Goal: Check status: Check status

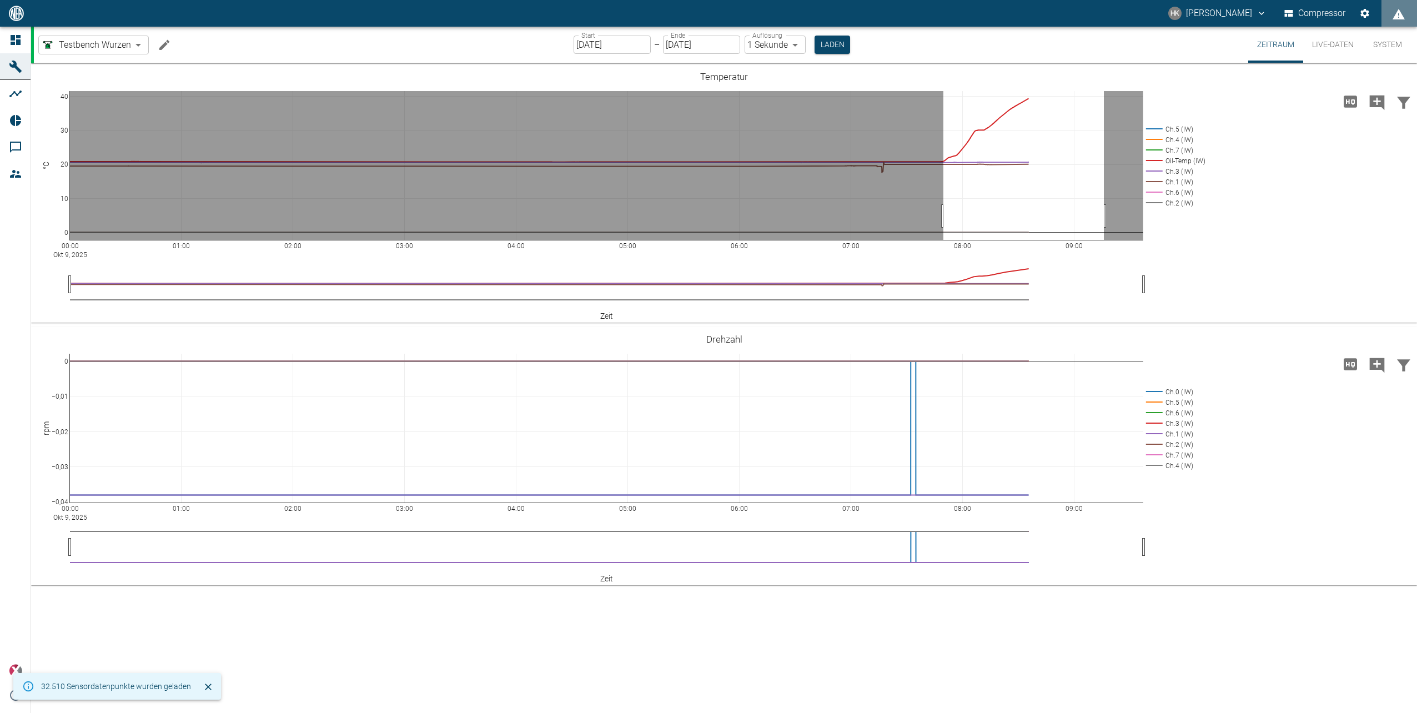
drag, startPoint x: 943, startPoint y: 216, endPoint x: 1104, endPoint y: 209, distance: 160.6
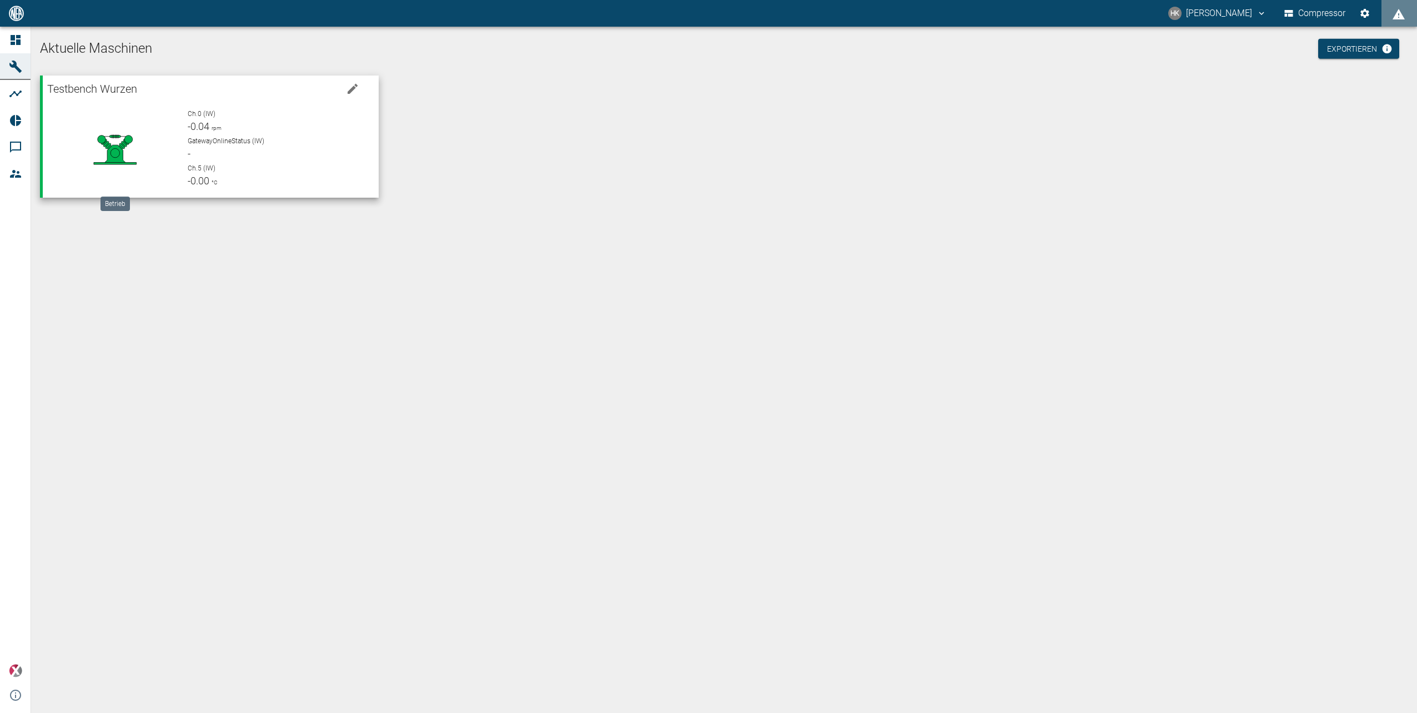
click at [147, 147] on icon at bounding box center [115, 149] width 102 height 44
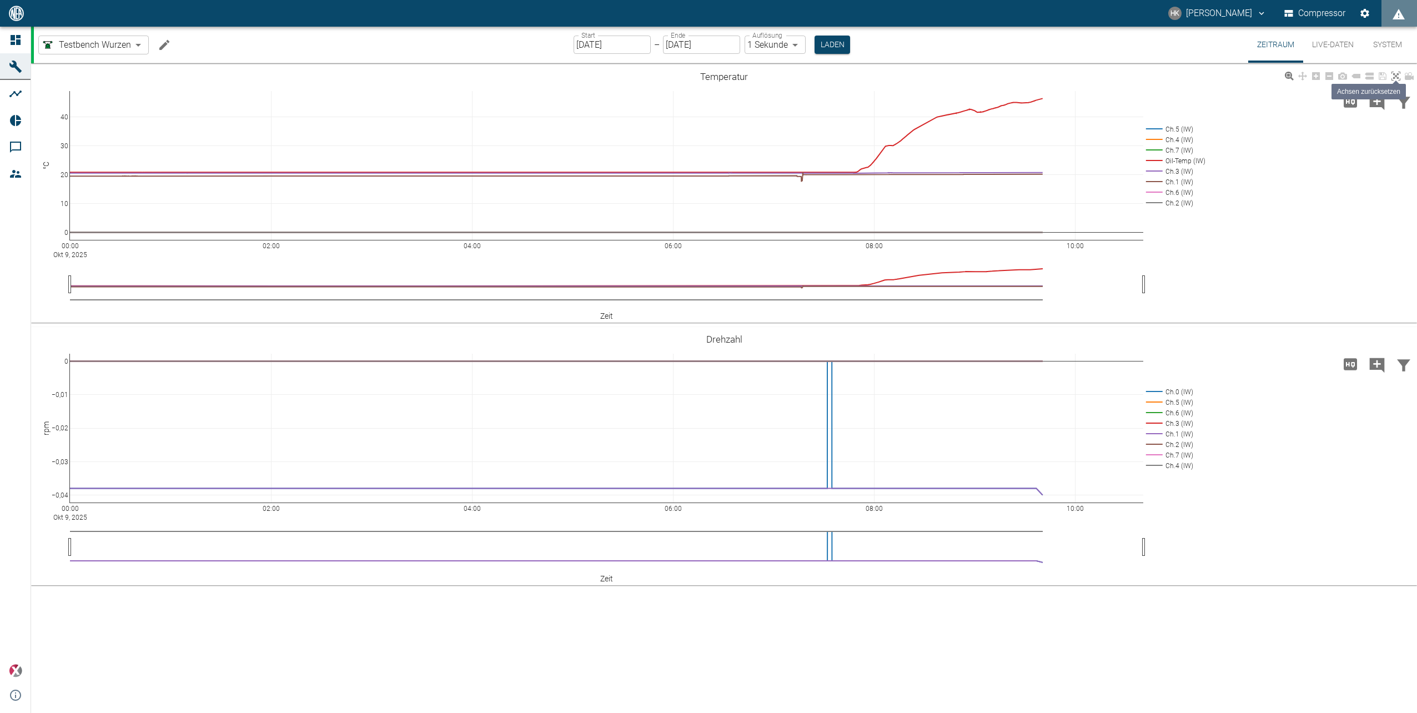
click at [1400, 77] on icon at bounding box center [1395, 76] width 9 height 9
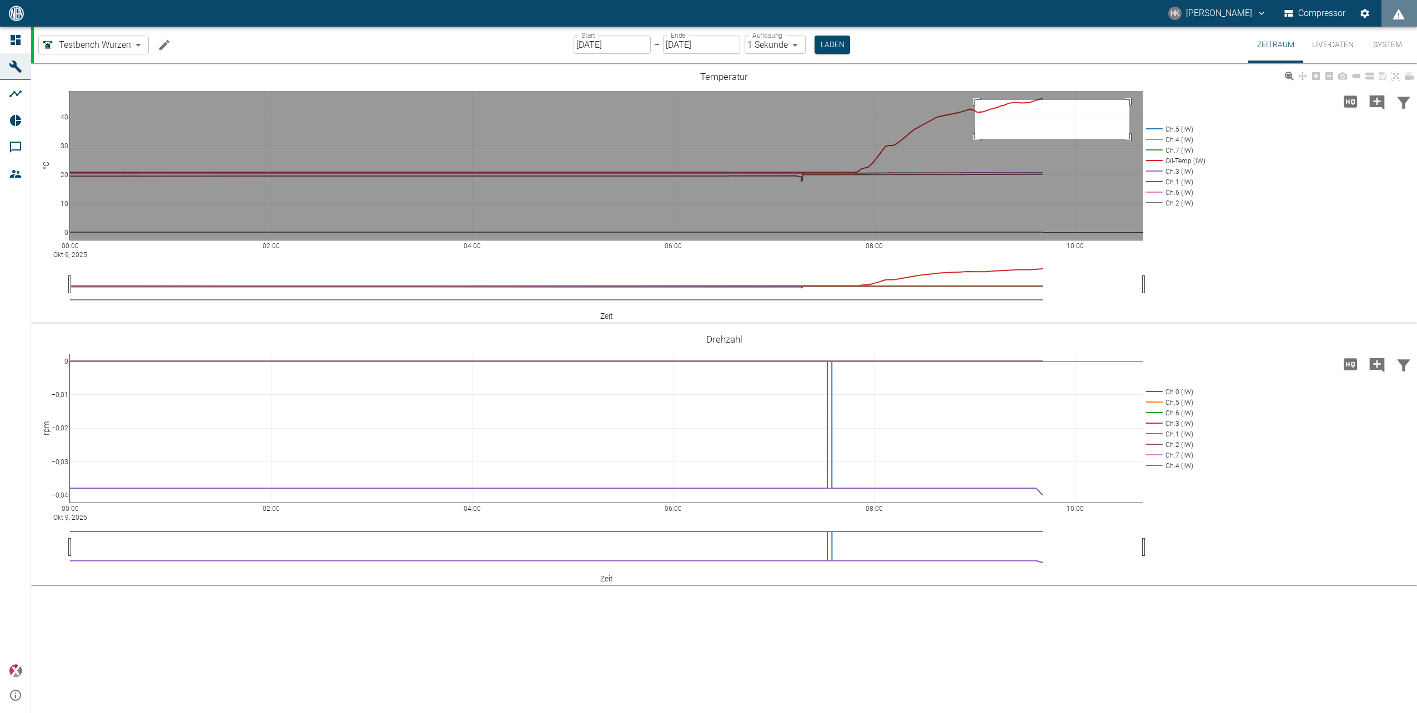
drag, startPoint x: 975, startPoint y: 100, endPoint x: 1129, endPoint y: 139, distance: 159.2
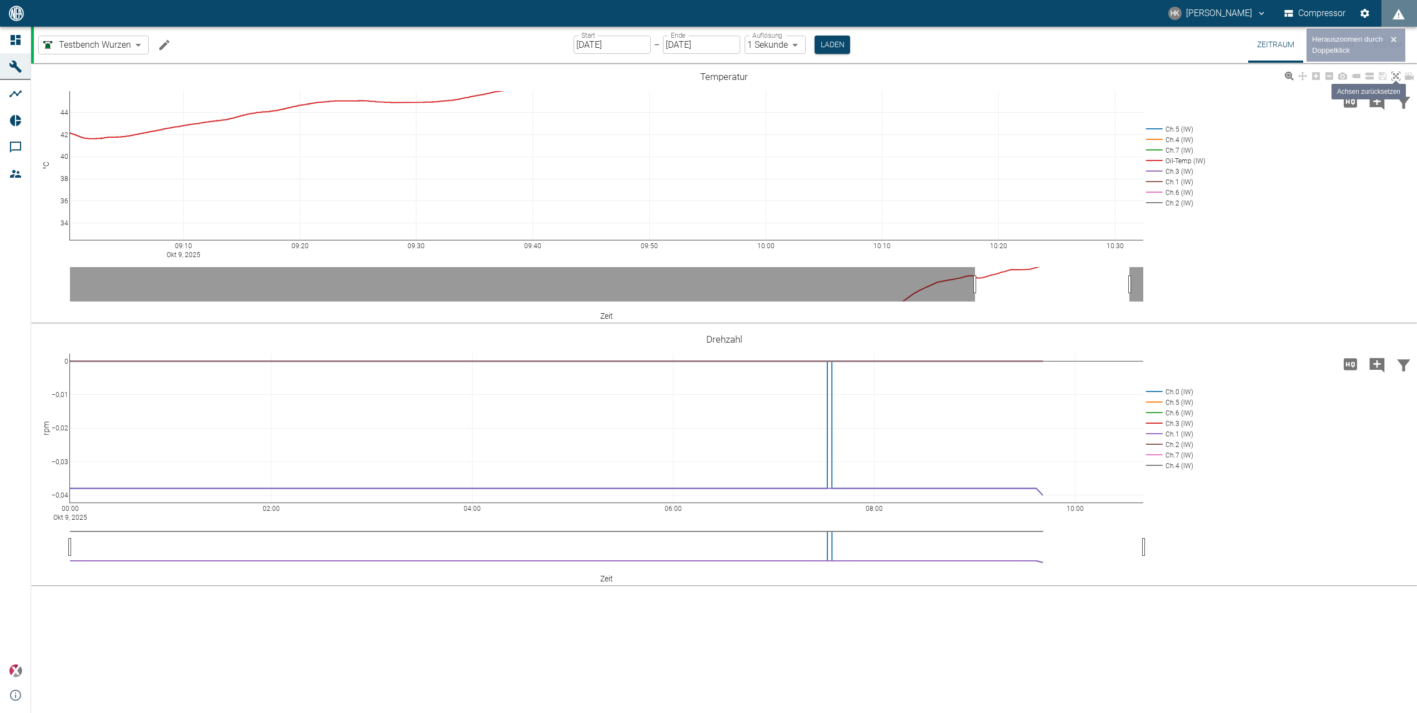
click at [1391, 76] on link at bounding box center [1395, 76] width 13 height 13
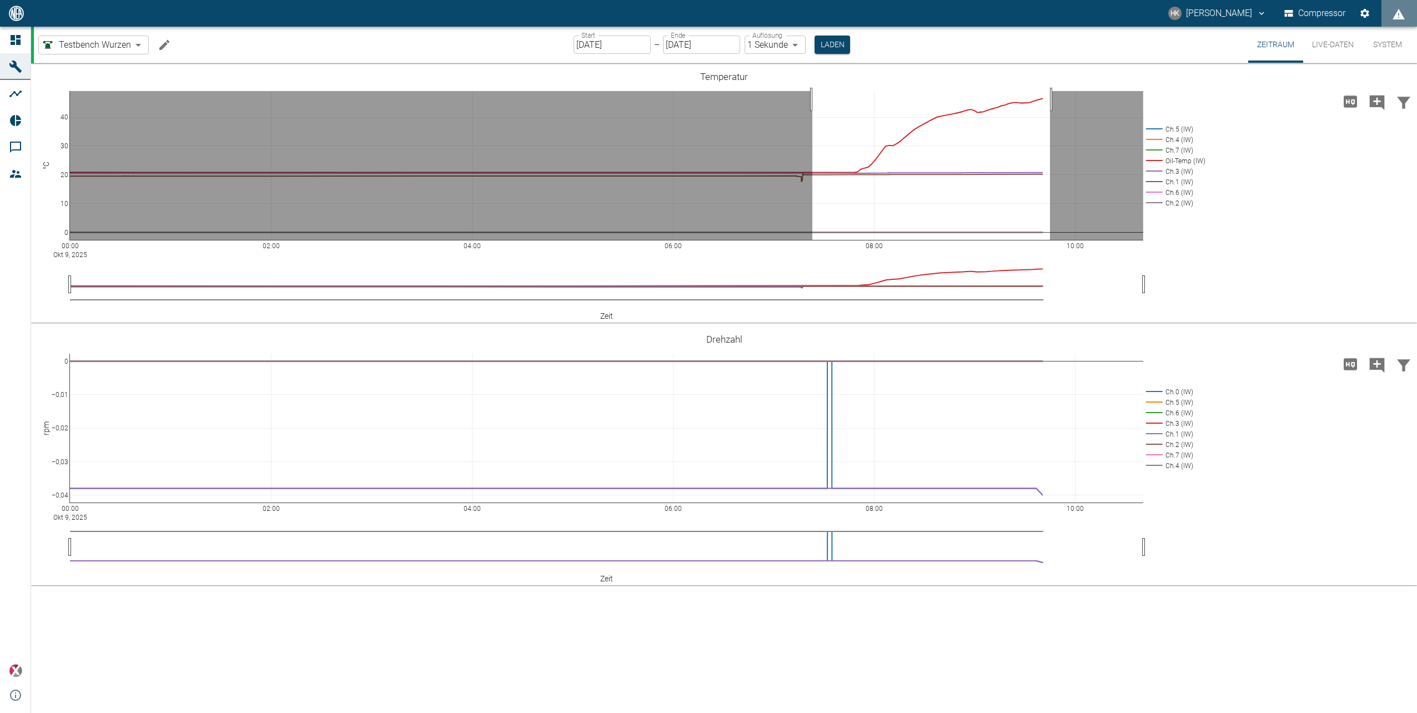
drag, startPoint x: 812, startPoint y: 99, endPoint x: 1050, endPoint y: 107, distance: 237.7
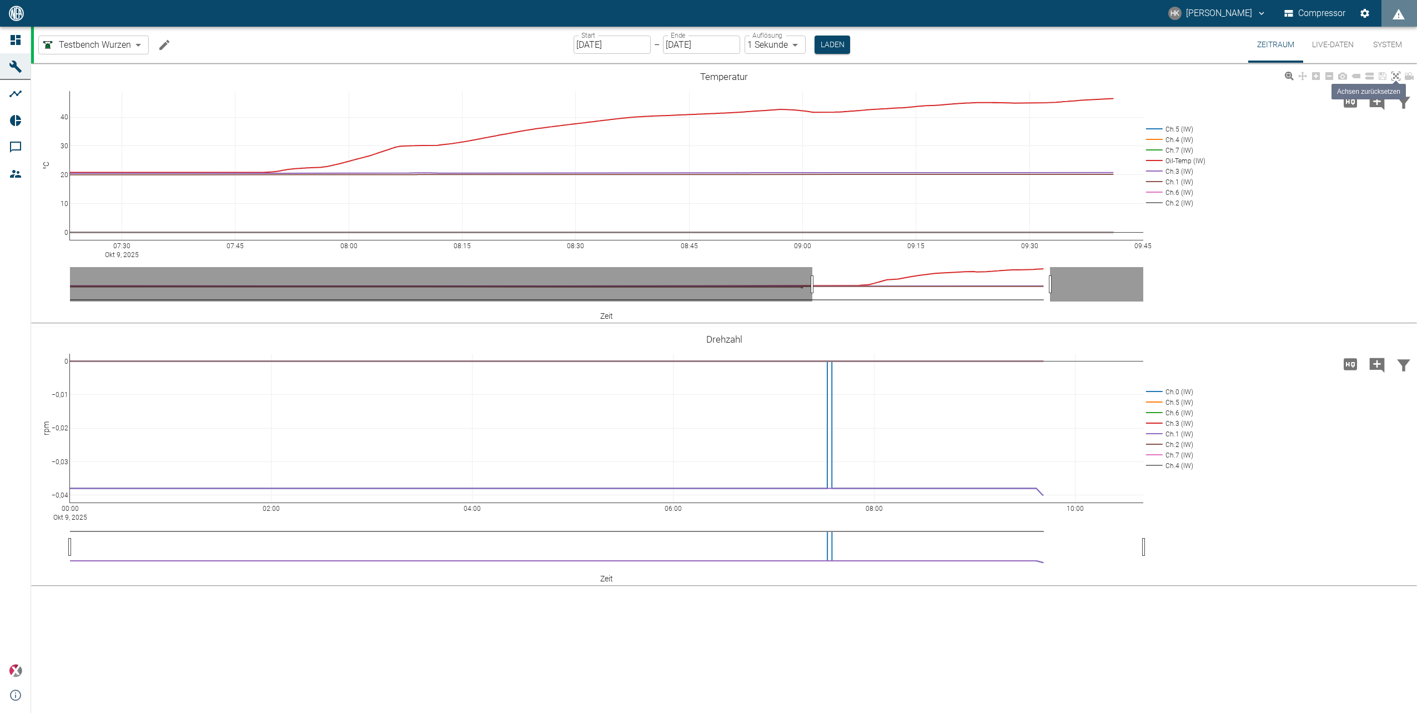
click at [1391, 77] on link at bounding box center [1395, 76] width 13 height 13
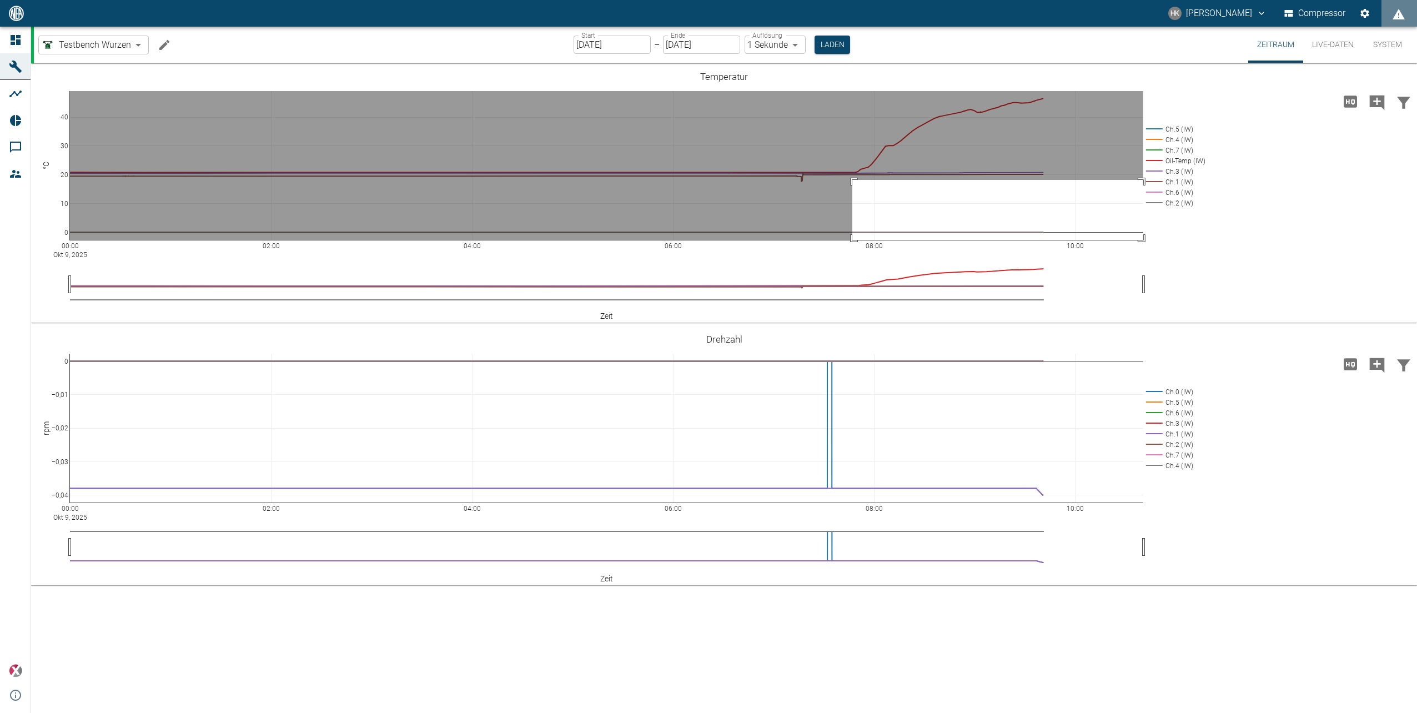
drag, startPoint x: 852, startPoint y: 180, endPoint x: 1184, endPoint y: 268, distance: 342.8
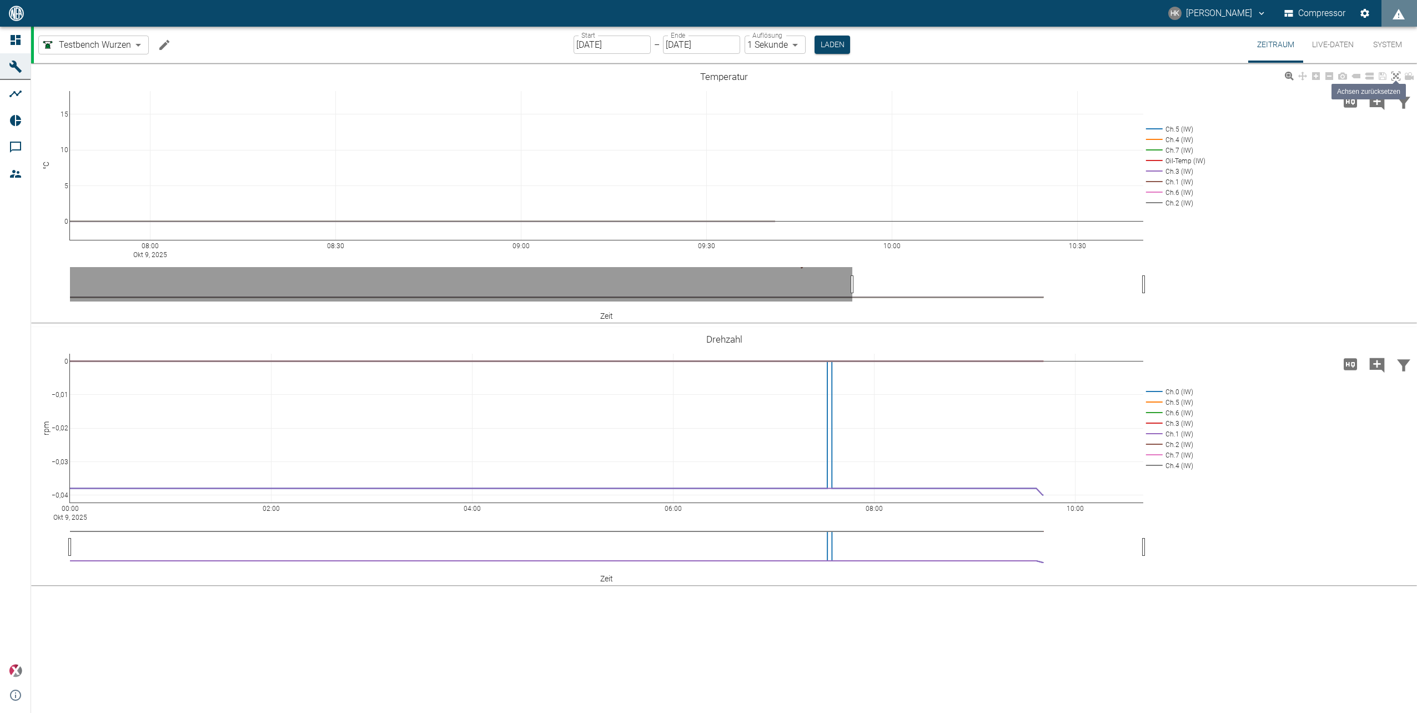
click at [1392, 75] on icon at bounding box center [1395, 76] width 9 height 9
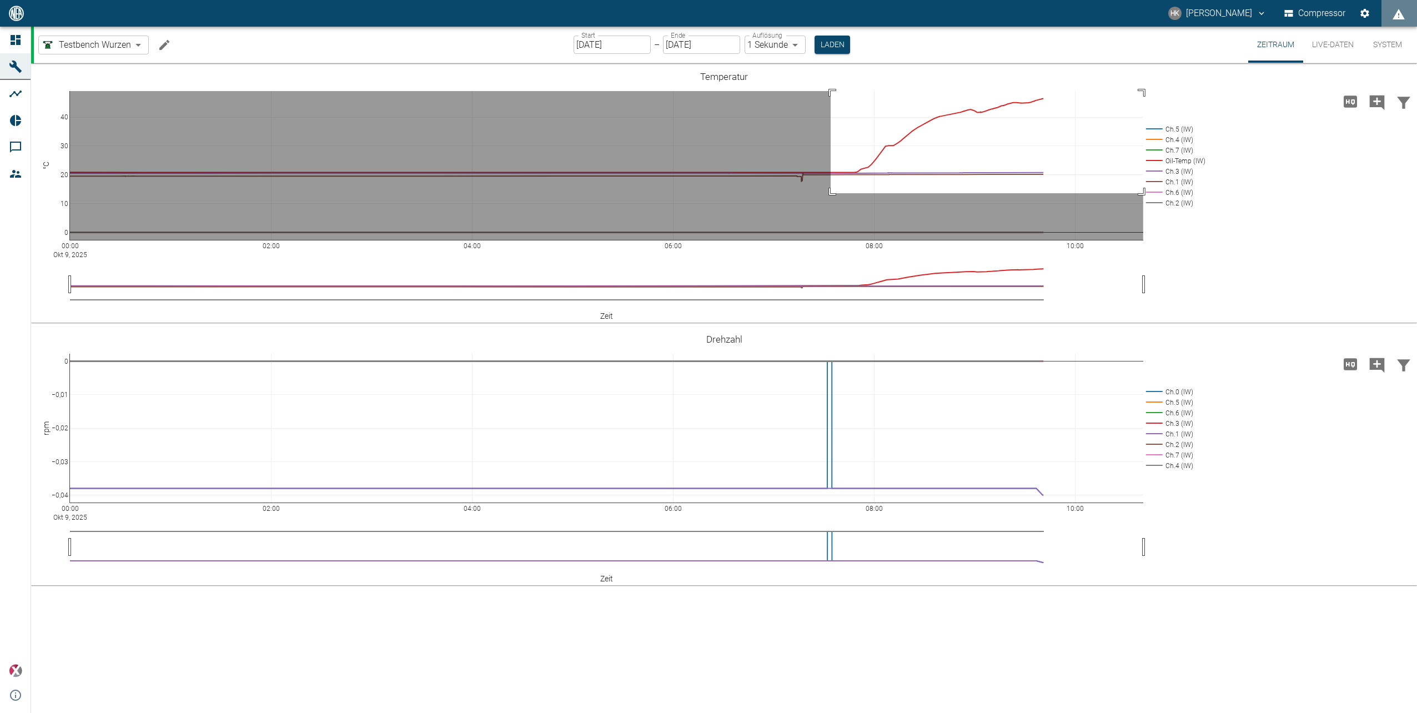
drag, startPoint x: 831, startPoint y: 193, endPoint x: 1150, endPoint y: 66, distance: 344.3
